Goal: Entertainment & Leisure: Consume media (video, audio)

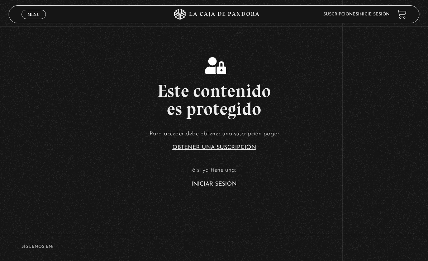
scroll to position [97, 0]
click at [209, 187] on link "Iniciar Sesión" at bounding box center [213, 184] width 45 height 6
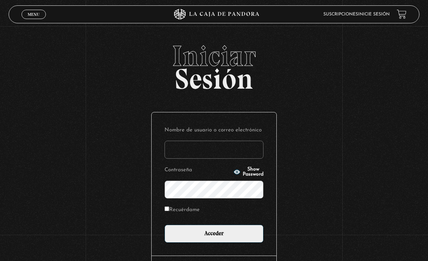
type input "[EMAIL_ADDRESS][DOMAIN_NAME]"
click at [214, 237] on input "Acceder" at bounding box center [214, 233] width 99 height 18
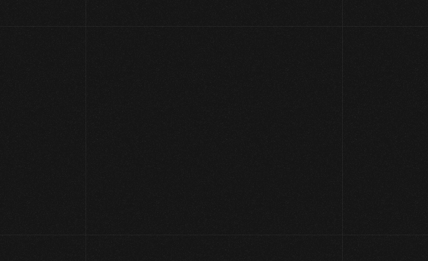
click at [198, 233] on link at bounding box center [227, 239] width 428 height 261
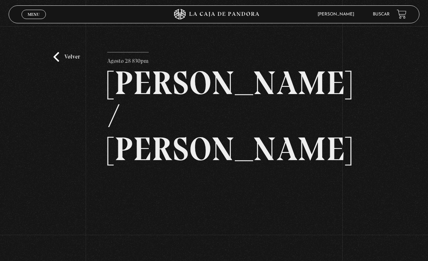
click at [62, 60] on link "Volver" at bounding box center [66, 57] width 27 height 10
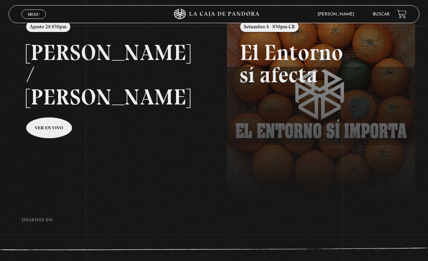
scroll to position [96, 0]
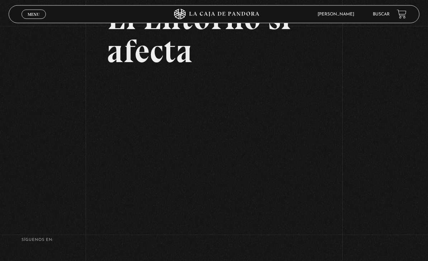
scroll to position [65, 0]
